Goal: Transaction & Acquisition: Purchase product/service

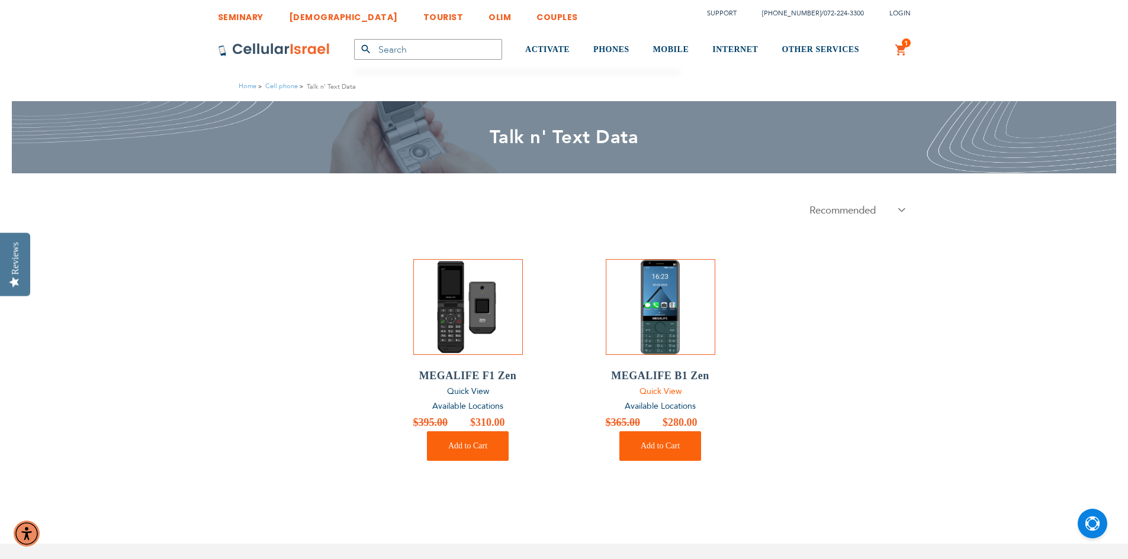
drag, startPoint x: 678, startPoint y: 392, endPoint x: 675, endPoint y: 385, distance: 7.2
click at [676, 391] on span "Quick View" at bounding box center [660, 391] width 42 height 11
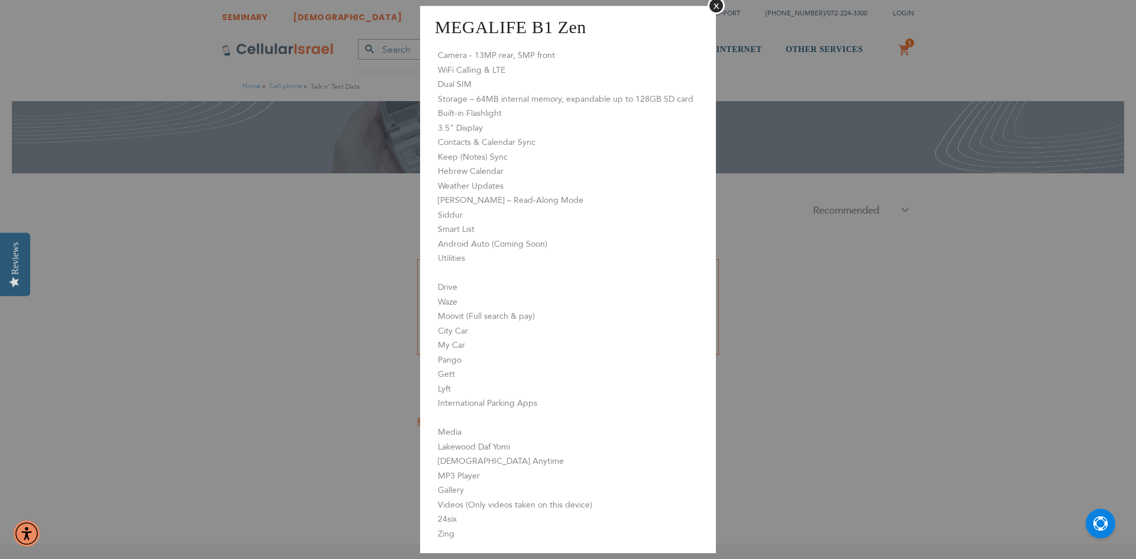
click at [735, 225] on aside "MEGALIFE B1 Zen Close Camera - 13MP rear, 5MP front WiFi Calling & LTE Dual SIM…" at bounding box center [568, 279] width 1136 height 559
drag, startPoint x: 731, startPoint y: 339, endPoint x: 754, endPoint y: 232, distance: 109.0
click at [749, 327] on aside "MEGALIFE B1 Zen Close Camera - 13MP rear, 5MP front WiFi Calling & LTE Dual SIM…" at bounding box center [568, 279] width 1136 height 559
click at [720, 5] on button "Close" at bounding box center [716, 5] width 17 height 17
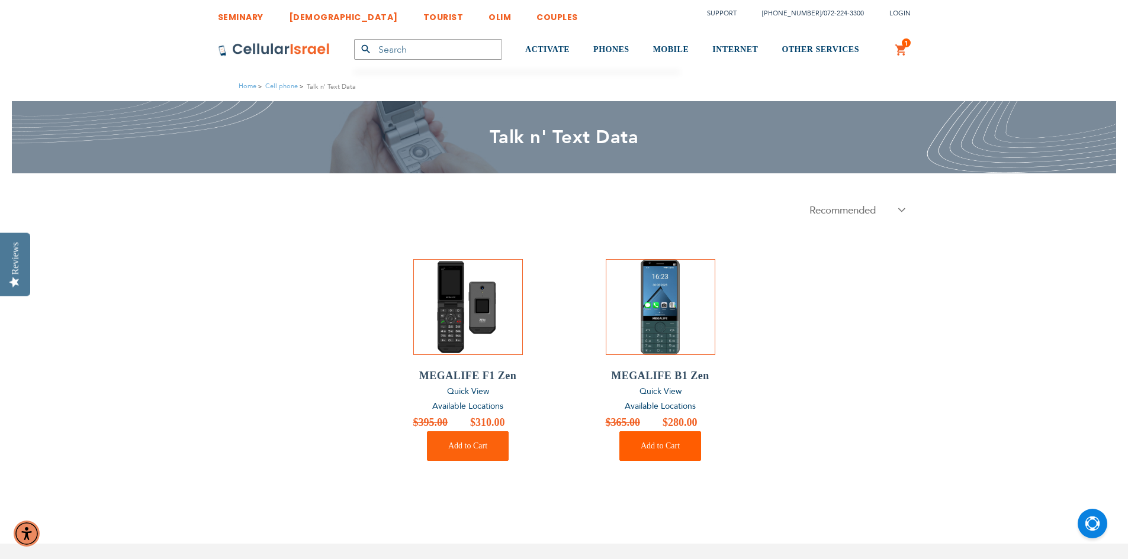
click at [674, 442] on span "Add to Cart" at bounding box center [659, 446] width 39 height 9
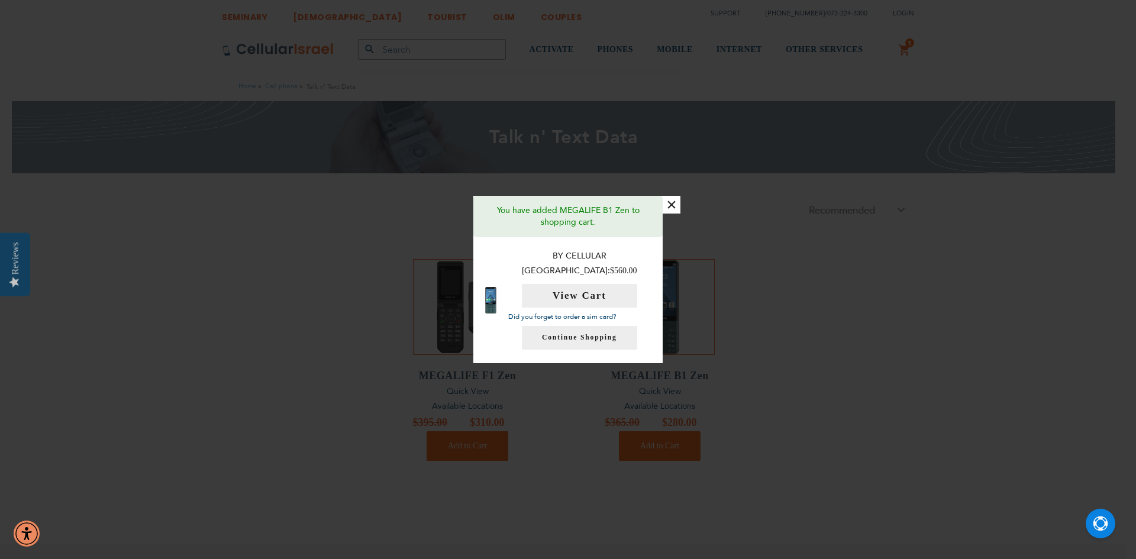
click at [674, 207] on button "×" at bounding box center [672, 205] width 18 height 18
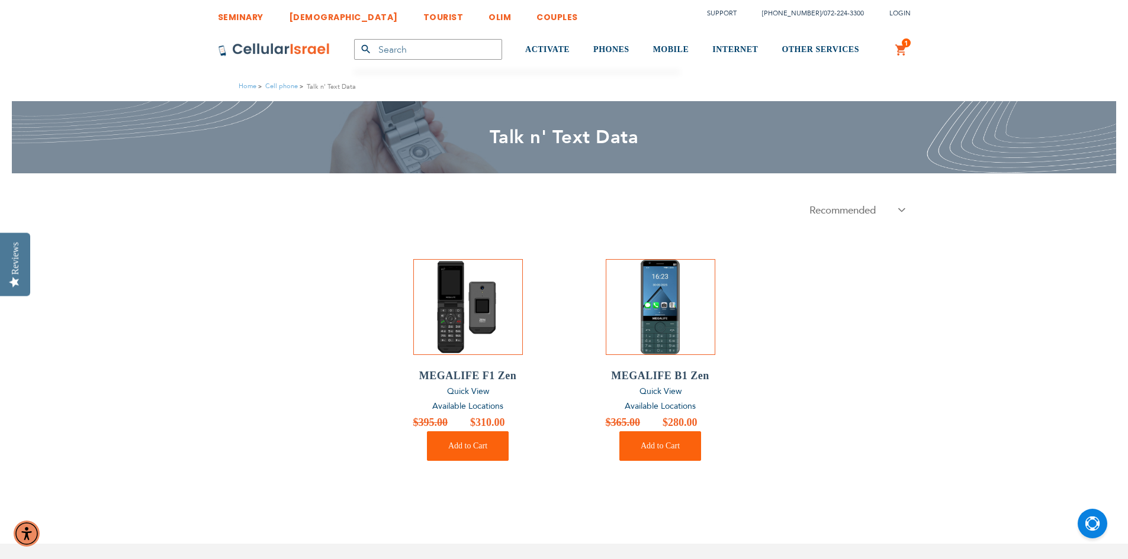
click at [473, 297] on img at bounding box center [467, 307] width 95 height 95
